Goal: Transaction & Acquisition: Purchase product/service

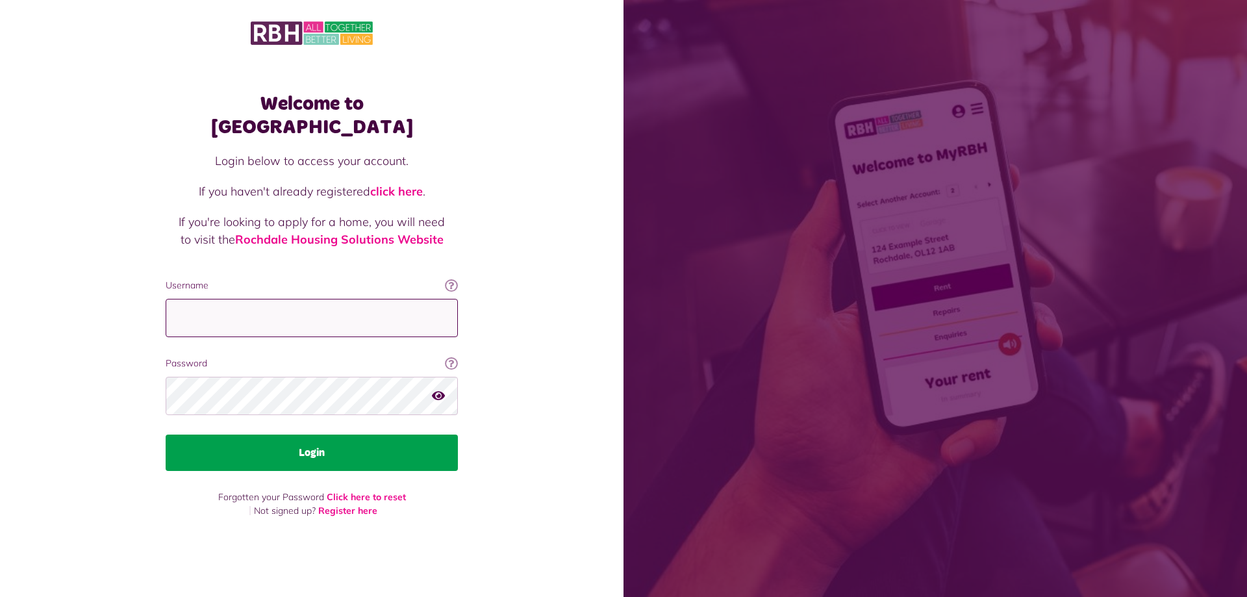
type input "**********"
click at [328, 444] on button "Login" at bounding box center [312, 453] width 292 height 36
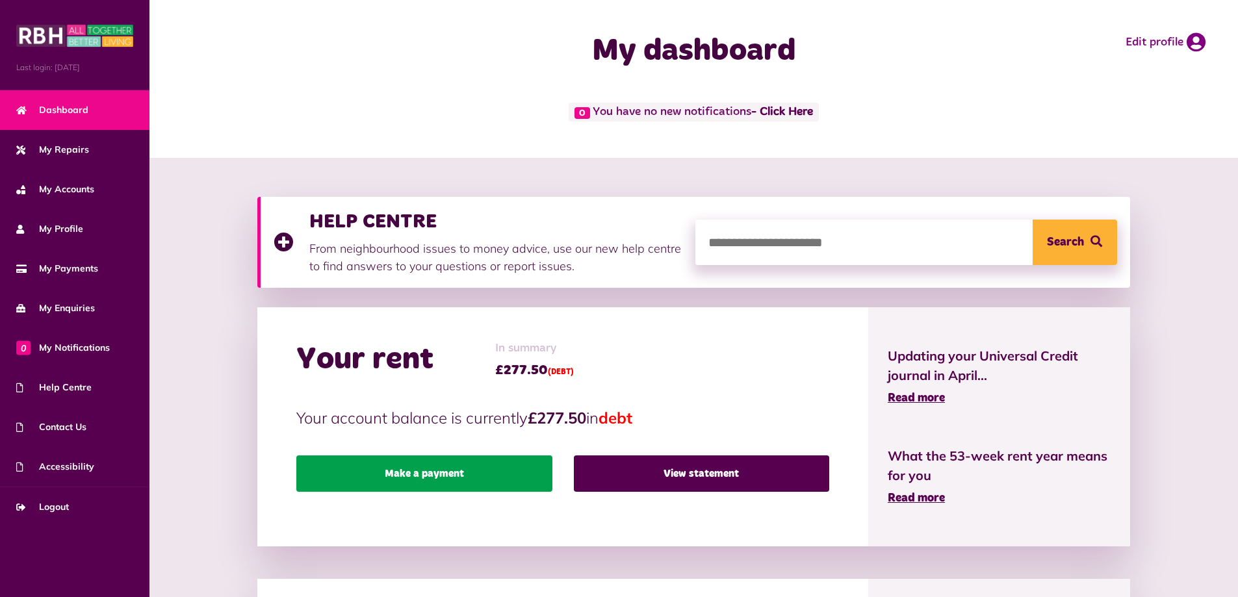
click at [422, 479] on link "Make a payment" at bounding box center [423, 473] width 255 height 36
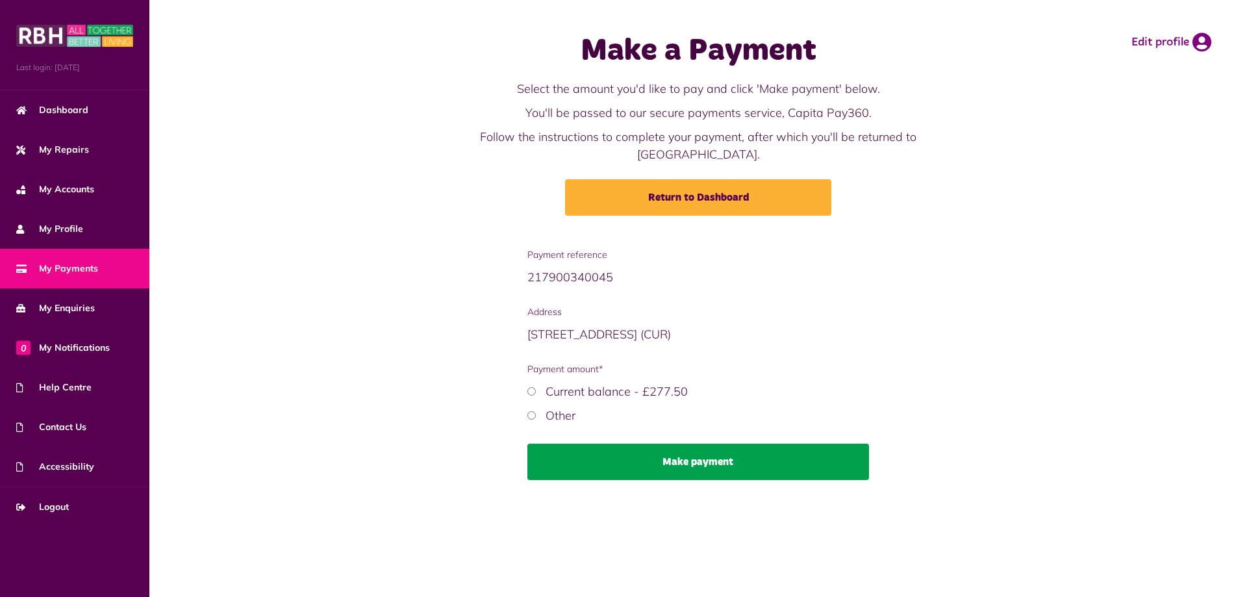
click at [670, 444] on button "Make payment" at bounding box center [699, 462] width 342 height 36
